Goal: Transaction & Acquisition: Book appointment/travel/reservation

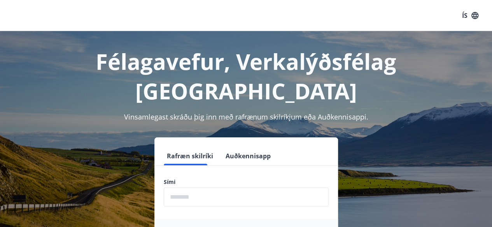
click at [239, 188] on input "phone" at bounding box center [246, 197] width 165 height 19
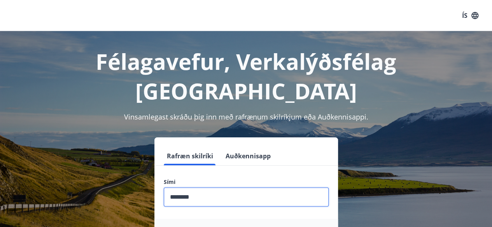
type input "********"
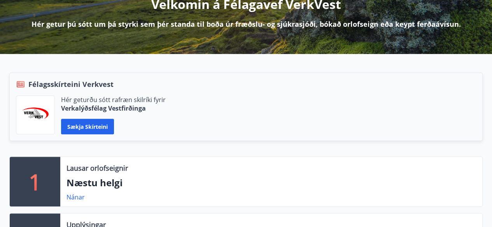
scroll to position [24, 0]
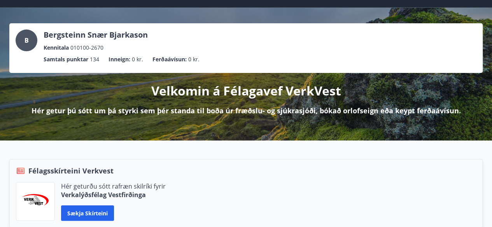
click at [134, 107] on p "Hér getur þú sótt um þá styrki sem þér standa til boða úr fræðslu- og sjúkrasjó…" at bounding box center [245, 111] width 429 height 10
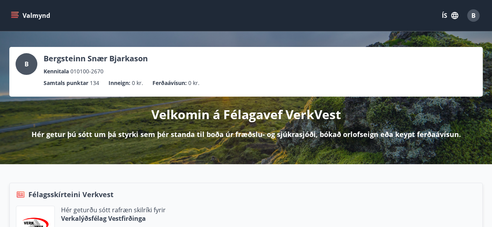
click at [35, 15] on button "Valmynd" at bounding box center [31, 16] width 44 height 14
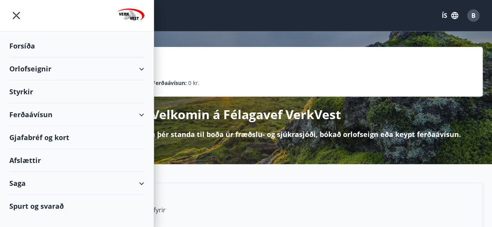
click at [133, 70] on div "Orlofseignir" at bounding box center [76, 69] width 135 height 23
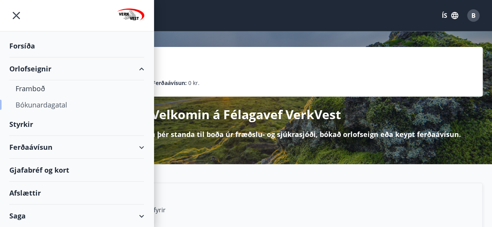
click at [53, 103] on div "Bókunardagatal" at bounding box center [77, 105] width 122 height 16
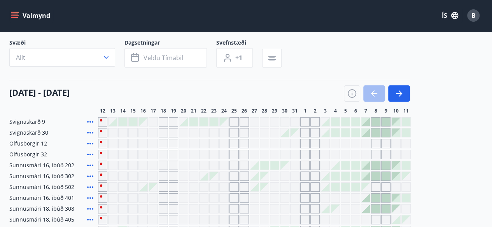
scroll to position [46, 0]
click at [401, 96] on icon "button" at bounding box center [398, 92] width 9 height 9
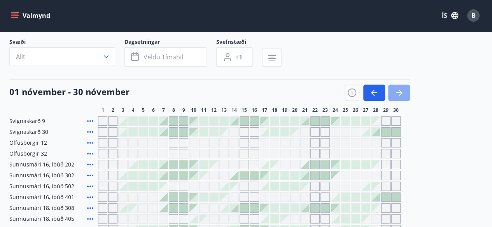
click at [401, 96] on icon "button" at bounding box center [398, 92] width 9 height 9
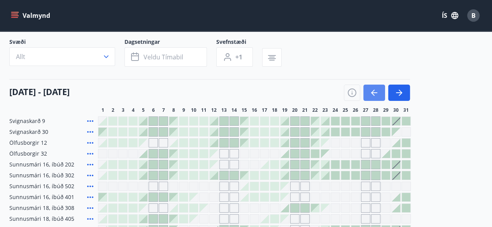
click at [370, 92] on icon "button" at bounding box center [373, 92] width 9 height 9
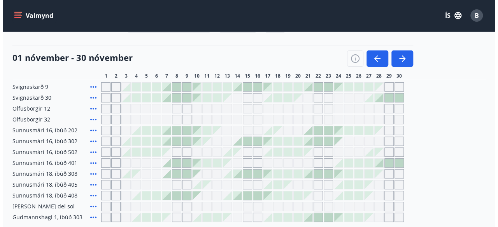
scroll to position [82, 0]
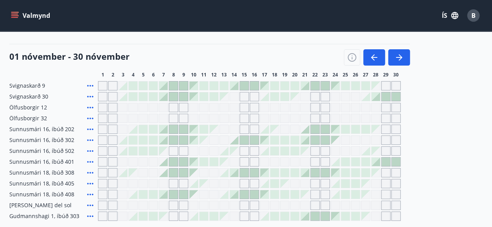
click at [374, 162] on div at bounding box center [375, 162] width 9 height 9
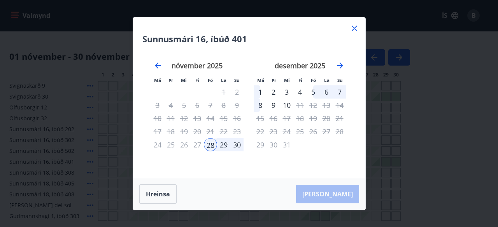
click at [256, 93] on div "1" at bounding box center [259, 92] width 13 height 13
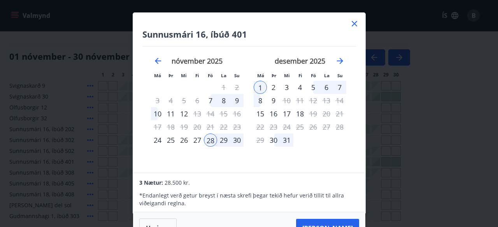
scroll to position [0, 0]
click at [351, 156] on div "október 2025 1 2 3 4 5 6 7 8 9 10 11 12 13 14 15 16 17 18 19 20 21 22 23 24 25 …" at bounding box center [352, 110] width 412 height 127
click at [331, 218] on div "Hreinsa Taka Frá" at bounding box center [249, 229] width 232 height 32
click at [329, 225] on button "Taka Frá" at bounding box center [327, 228] width 63 height 19
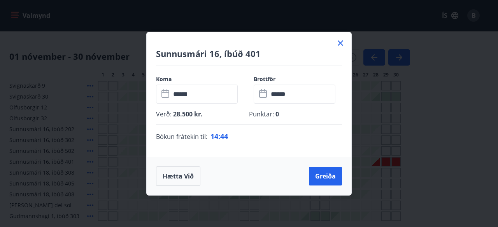
click at [276, 115] on span "0" at bounding box center [276, 114] width 5 height 9
click at [269, 112] on p "Punktar : 0" at bounding box center [295, 114] width 93 height 9
click at [272, 111] on p "Punktar : 0" at bounding box center [295, 114] width 93 height 9
click at [260, 117] on p "Punktar : 0" at bounding box center [295, 114] width 93 height 9
click at [320, 178] on button "Greiða" at bounding box center [325, 176] width 33 height 19
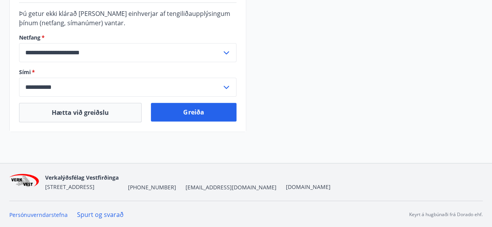
scroll to position [275, 0]
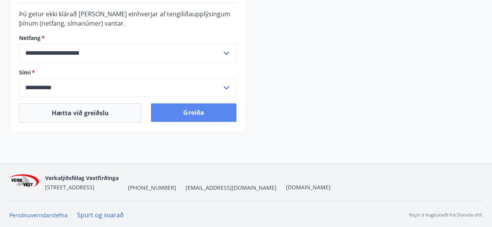
click at [189, 111] on button "Greiða" at bounding box center [193, 112] width 85 height 19
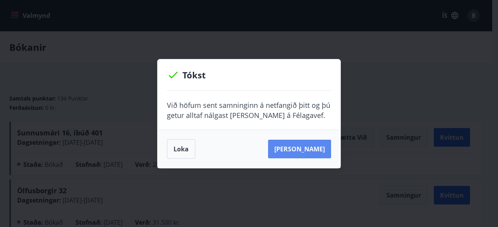
click at [299, 152] on button "Sjá samning" at bounding box center [299, 149] width 63 height 19
click at [178, 154] on button "Loka" at bounding box center [181, 149] width 28 height 19
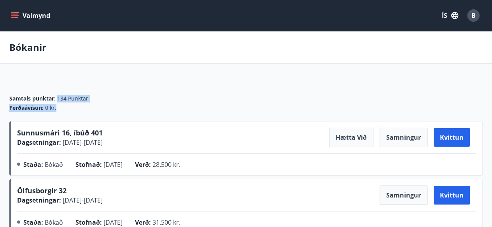
drag, startPoint x: 59, startPoint y: 98, endPoint x: 95, endPoint y: 102, distance: 36.0
click at [95, 102] on div "Samtals punktar : 134 Punktar Ferðaávísun : 0 kr." at bounding box center [245, 103] width 473 height 17
click at [126, 96] on div "Samtals punktar : 134 Punktar" at bounding box center [245, 99] width 473 height 8
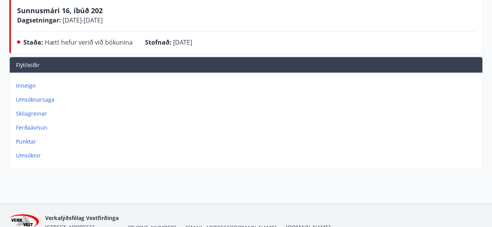
scroll to position [239, 0]
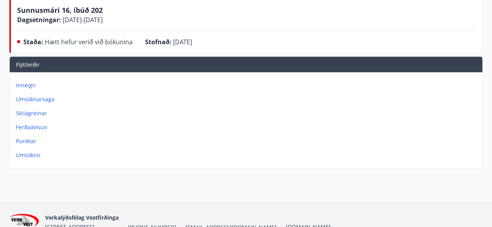
click at [24, 82] on p "Inneign" at bounding box center [247, 86] width 463 height 8
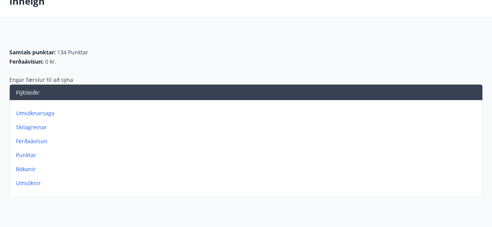
scroll to position [49, 0]
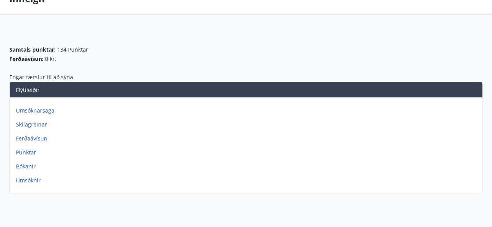
click at [26, 154] on p "Punktar" at bounding box center [247, 153] width 463 height 8
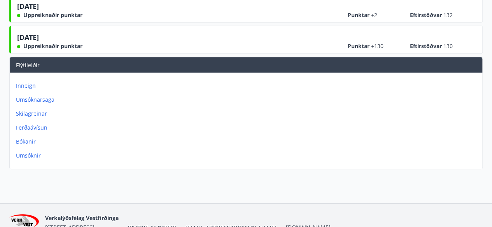
scroll to position [159, 0]
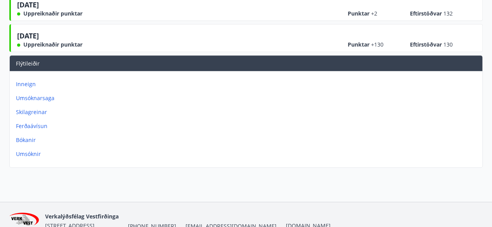
click at [29, 150] on p "Umsóknir" at bounding box center [247, 154] width 463 height 8
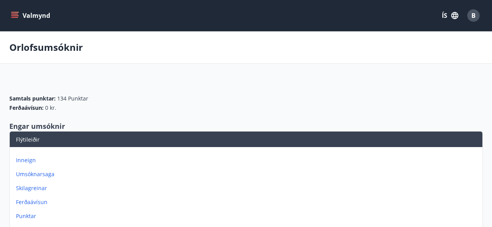
click at [12, 15] on icon "menu" at bounding box center [15, 16] width 8 height 8
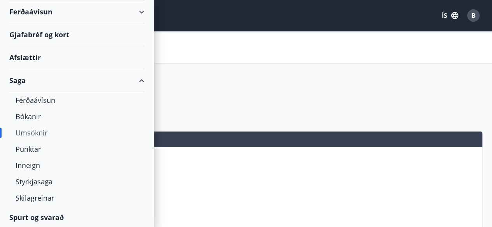
scroll to position [103, 0]
click at [46, 215] on div "Spurt og svarað" at bounding box center [76, 217] width 135 height 23
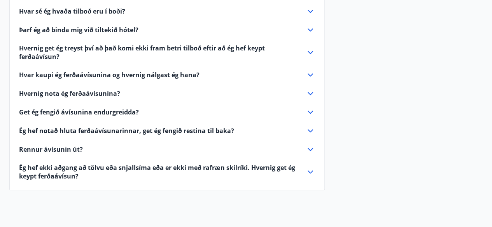
scroll to position [341, 0]
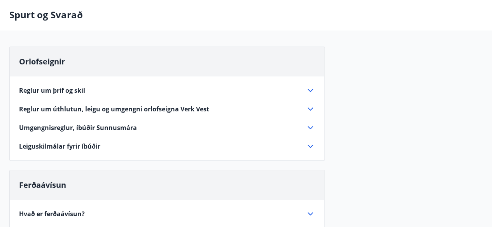
scroll to position [0, 0]
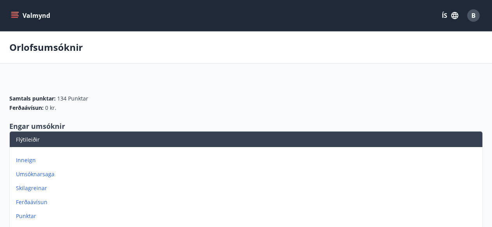
click at [16, 11] on button "Valmynd" at bounding box center [31, 16] width 44 height 14
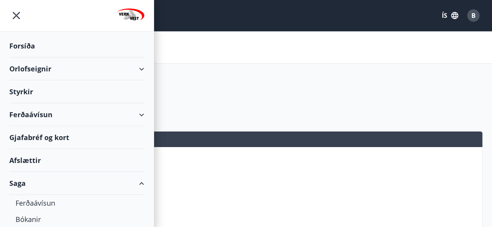
click at [27, 160] on div "Afslættir" at bounding box center [76, 160] width 135 height 23
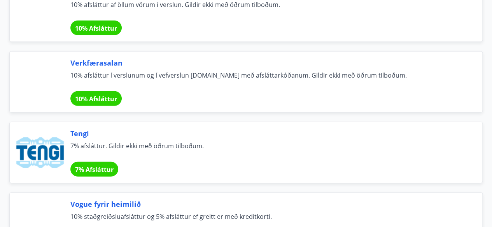
scroll to position [2599, 0]
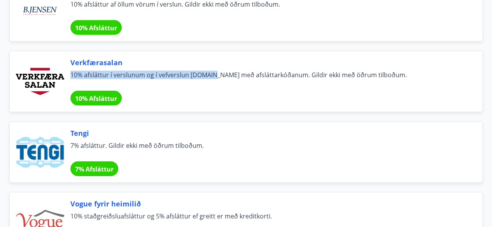
drag, startPoint x: 205, startPoint y: 83, endPoint x: 228, endPoint y: 37, distance: 50.9
click at [228, 42] on div "Verkfærasalan 10% afsláttur í verslunum og í vefverslun vfs.is með afsláttarkóð…" at bounding box center [241, 77] width 482 height 71
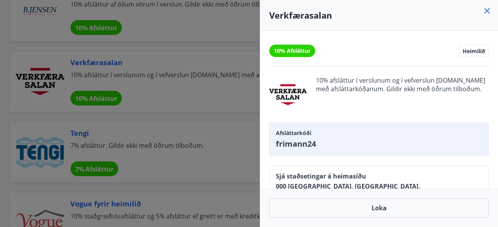
click at [201, 87] on div at bounding box center [249, 113] width 498 height 227
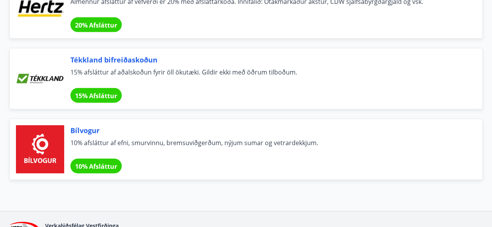
scroll to position [5319, 0]
